Goal: Book appointment/travel/reservation

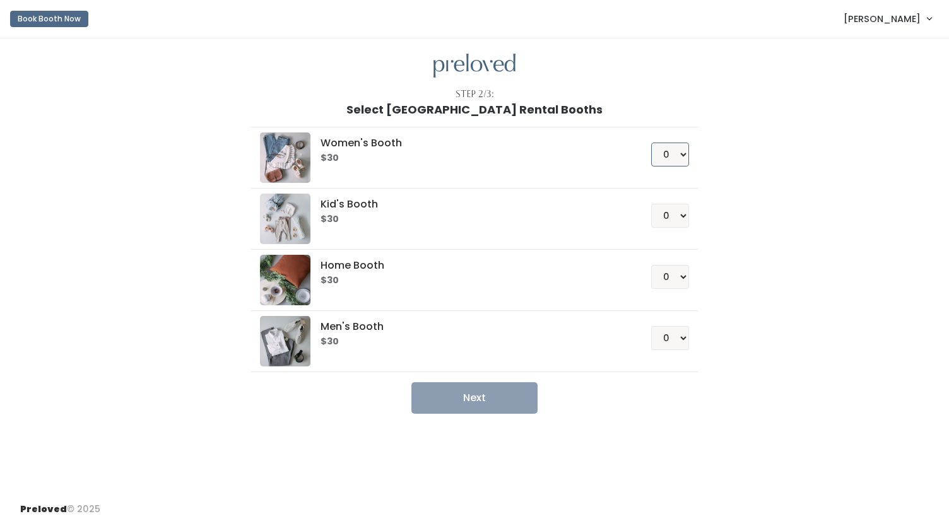
click at [683, 153] on select "0 1 2 3 4" at bounding box center [670, 155] width 38 height 24
select select "1"
click at [651, 143] on select "0 1 2 3 4" at bounding box center [670, 155] width 38 height 24
click at [463, 397] on button "Next" at bounding box center [474, 398] width 126 height 32
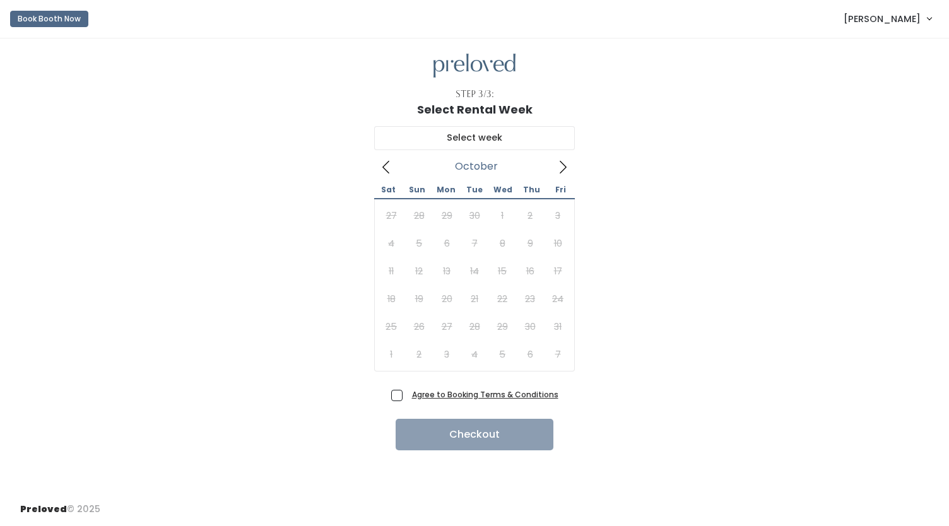
click at [562, 166] on icon at bounding box center [563, 167] width 14 height 14
click at [892, 20] on span "[PERSON_NAME]" at bounding box center [882, 19] width 77 height 14
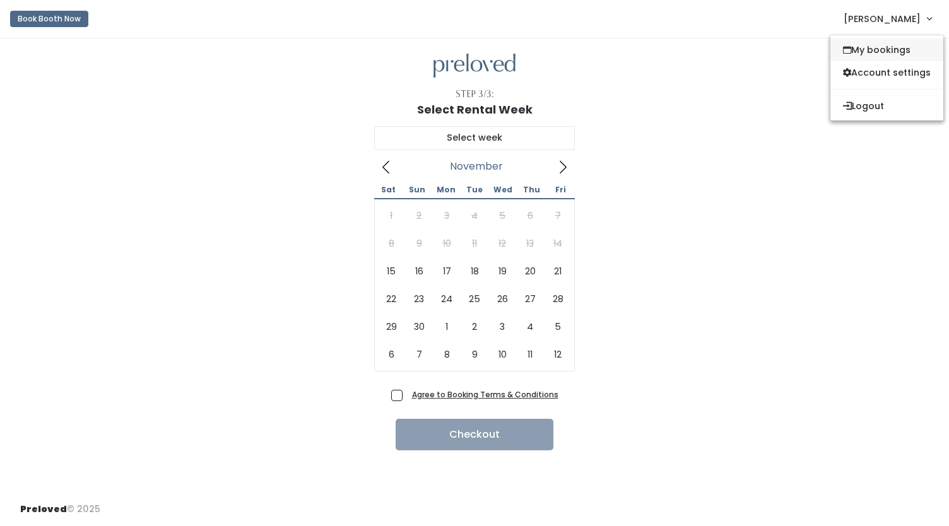
click at [880, 50] on link "My bookings" at bounding box center [887, 49] width 113 height 23
